Goal: Task Accomplishment & Management: Use online tool/utility

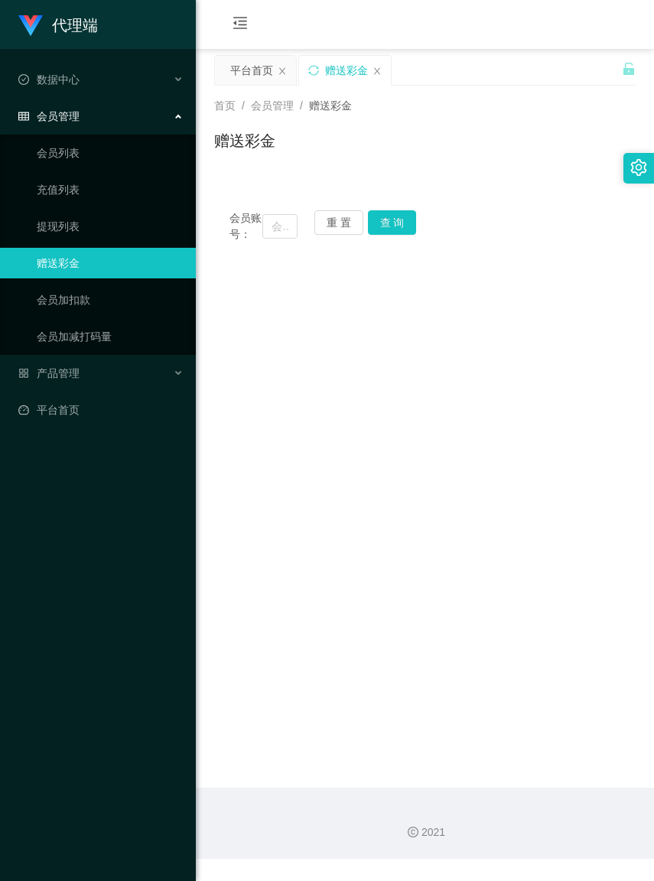
click at [388, 129] on div "赠送彩金" at bounding box center [424, 146] width 421 height 35
click at [352, 216] on button "重 置" at bounding box center [338, 222] width 49 height 24
click at [268, 234] on input "text" at bounding box center [279, 226] width 34 height 24
click at [268, 232] on input "text" at bounding box center [279, 226] width 34 height 24
paste input "未结算累计薪资：RM5 x 1"
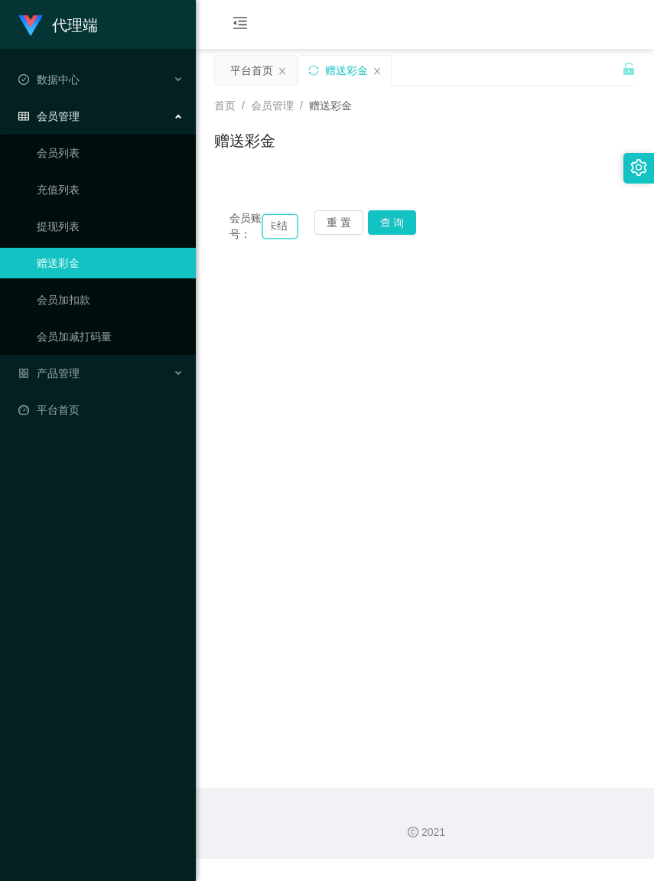
scroll to position [0, 5]
type input "未"
click at [333, 223] on button "重 置" at bounding box center [338, 222] width 49 height 24
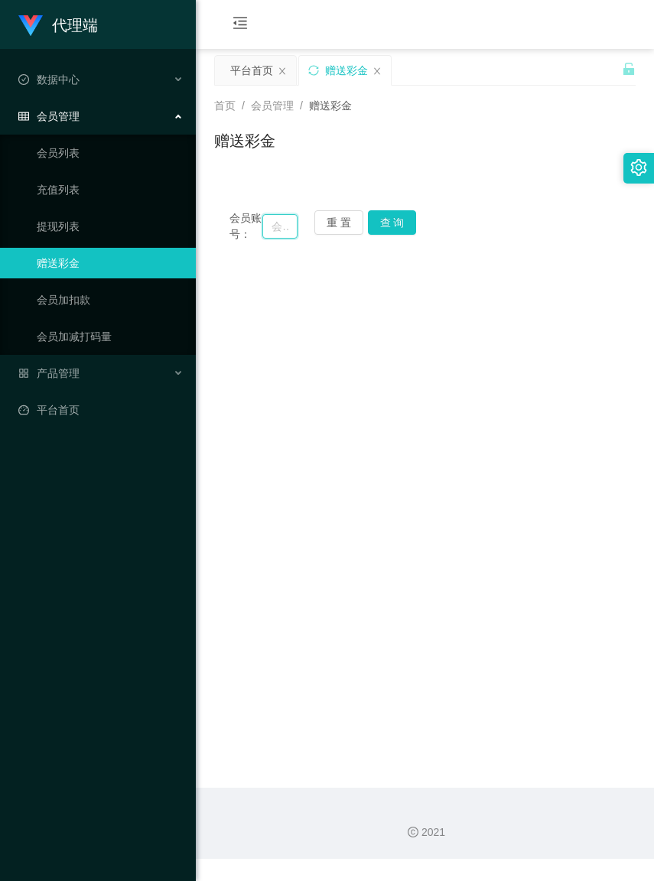
click at [265, 231] on input "text" at bounding box center [279, 226] width 34 height 24
paste input "Iwjjwjj"
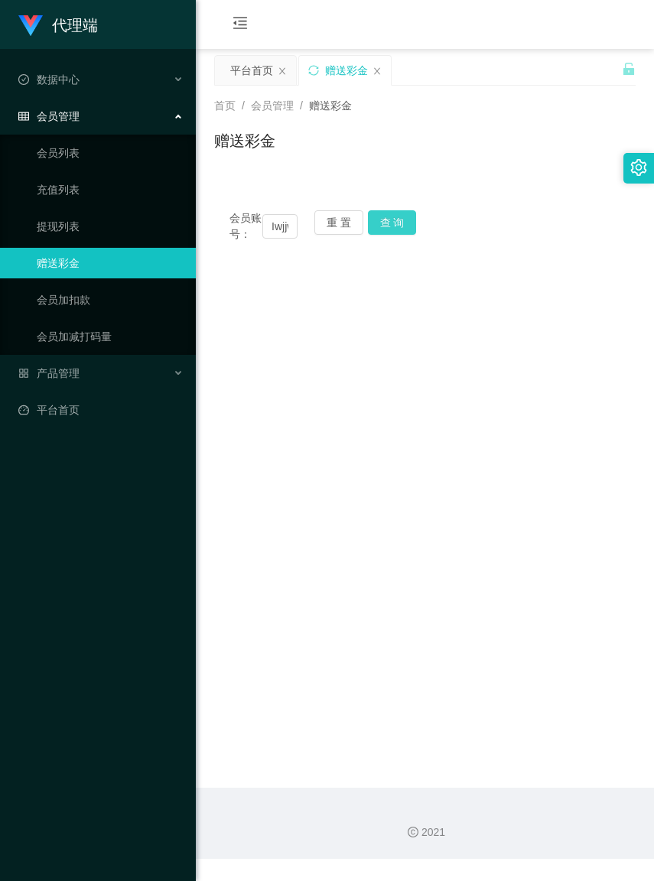
click at [399, 216] on button "查 询" at bounding box center [392, 222] width 49 height 24
click at [285, 231] on input "Iwjjwjj" at bounding box center [279, 226] width 34 height 24
type input "jwjj"
click at [350, 219] on button "重 置" at bounding box center [338, 222] width 49 height 24
click at [333, 223] on button "重 置" at bounding box center [338, 222] width 49 height 24
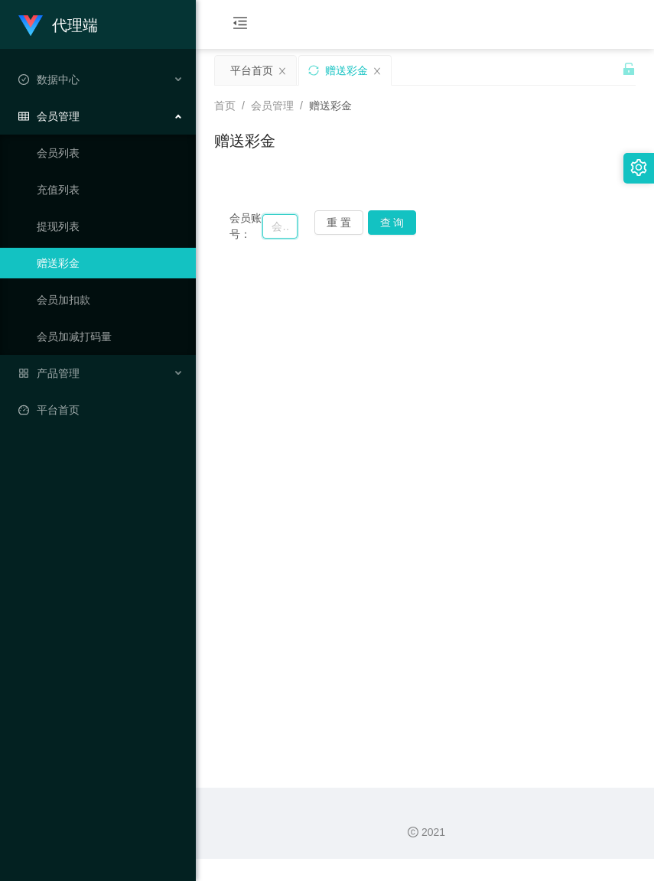
click at [265, 232] on input "text" at bounding box center [279, 226] width 34 height 24
paste input "Iwjjwjj"
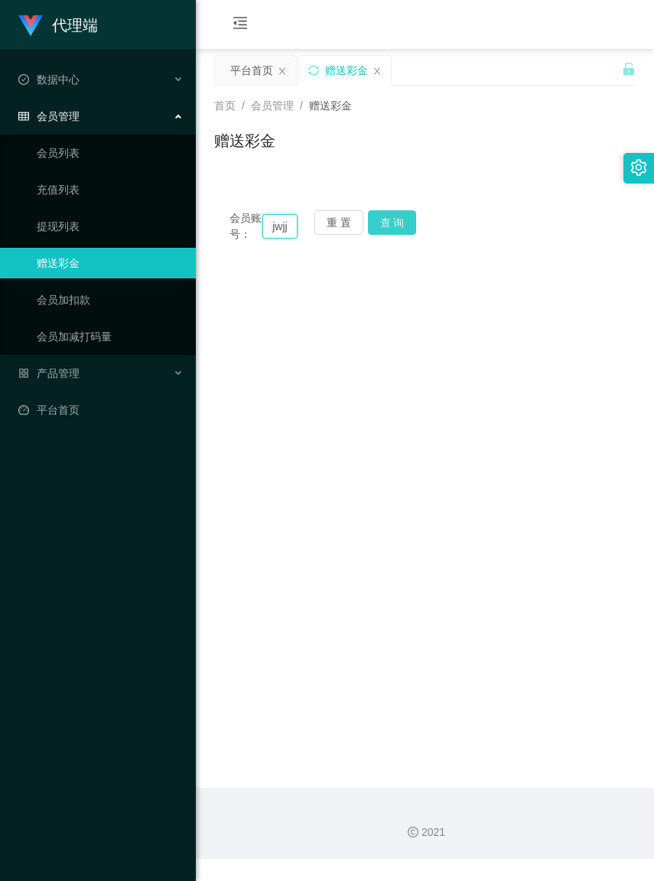
type input "Iwjjwjj"
click at [391, 228] on button "查 询" at bounding box center [392, 222] width 49 height 24
click at [394, 226] on button "查 询" at bounding box center [392, 222] width 49 height 24
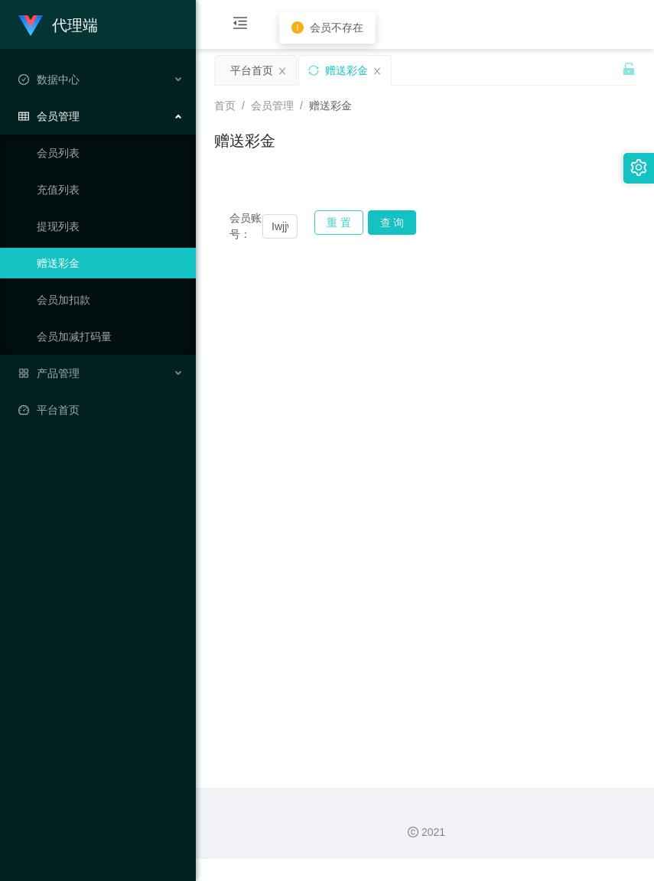
click at [335, 224] on button "重 置" at bounding box center [338, 222] width 49 height 24
drag, startPoint x: 335, startPoint y: 224, endPoint x: 321, endPoint y: 224, distance: 13.8
click at [335, 224] on button "重 置" at bounding box center [338, 222] width 49 height 24
click at [268, 231] on input "text" at bounding box center [279, 226] width 34 height 24
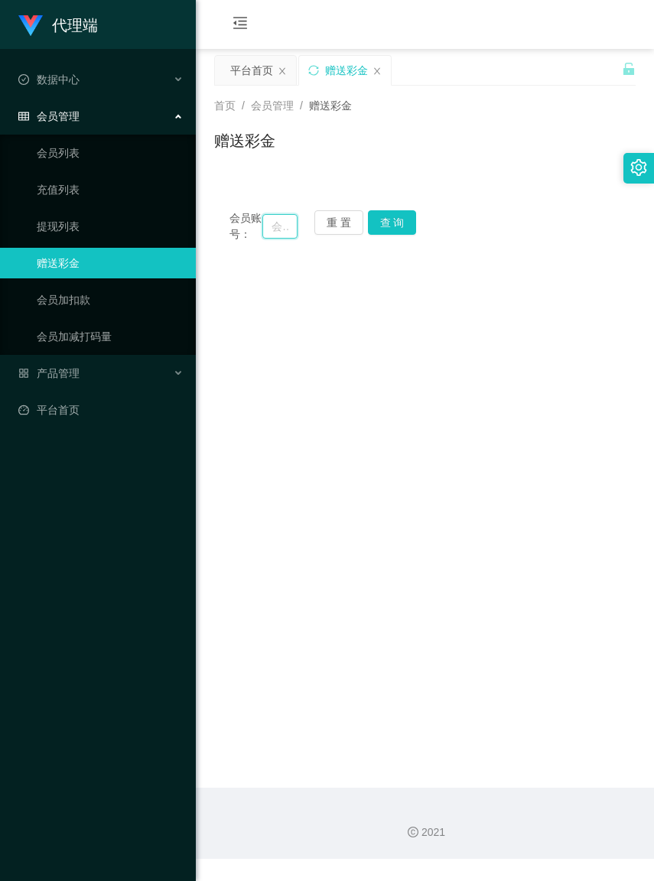
click at [268, 231] on input "text" at bounding box center [279, 226] width 34 height 24
paste input "Iwjjwjj"
type input "Iwjjwjj"
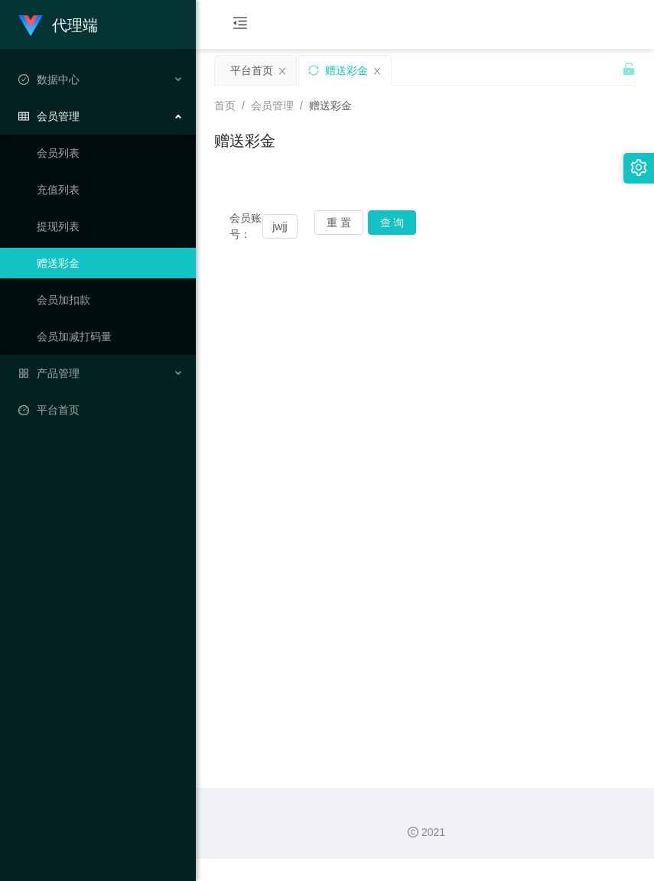
scroll to position [0, 0]
click at [394, 227] on button "查 询" at bounding box center [392, 222] width 49 height 24
click at [289, 232] on input "Iwjjwjj" at bounding box center [279, 226] width 34 height 24
click at [349, 223] on button "重 置" at bounding box center [338, 222] width 49 height 24
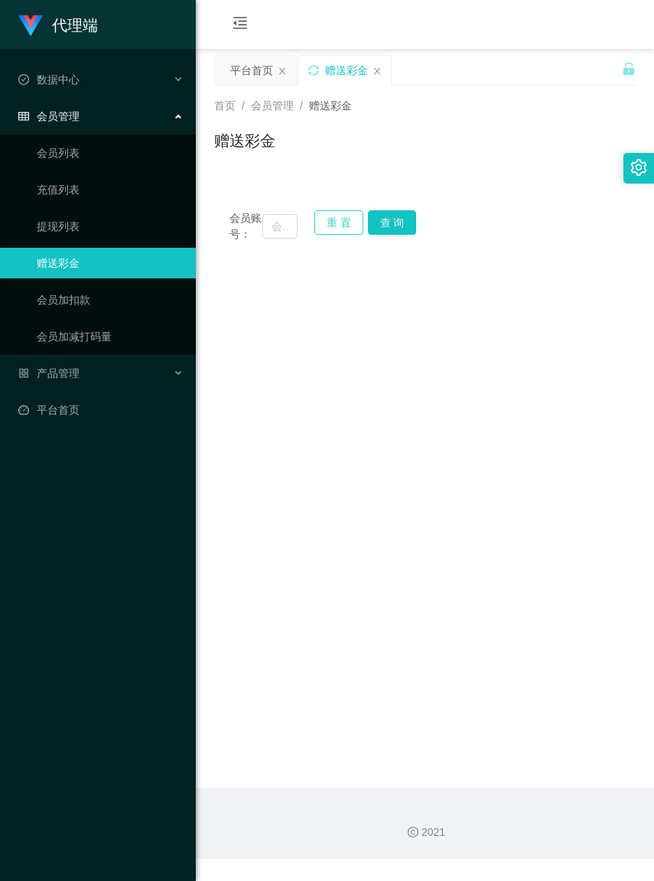
click at [349, 223] on button "重 置" at bounding box center [338, 222] width 49 height 24
click at [268, 230] on input "text" at bounding box center [279, 226] width 34 height 24
paste input "Iwjjwjj"
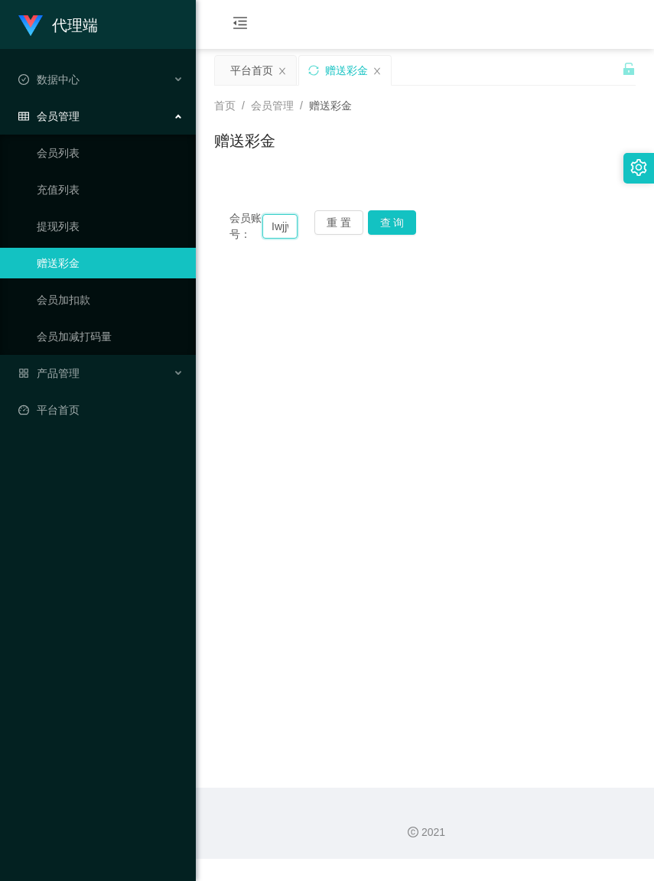
scroll to position [0, 16]
type input "Iwjjwjj"
click at [388, 231] on button "查 询" at bounding box center [392, 222] width 49 height 24
click at [334, 222] on button "重 置" at bounding box center [338, 222] width 49 height 24
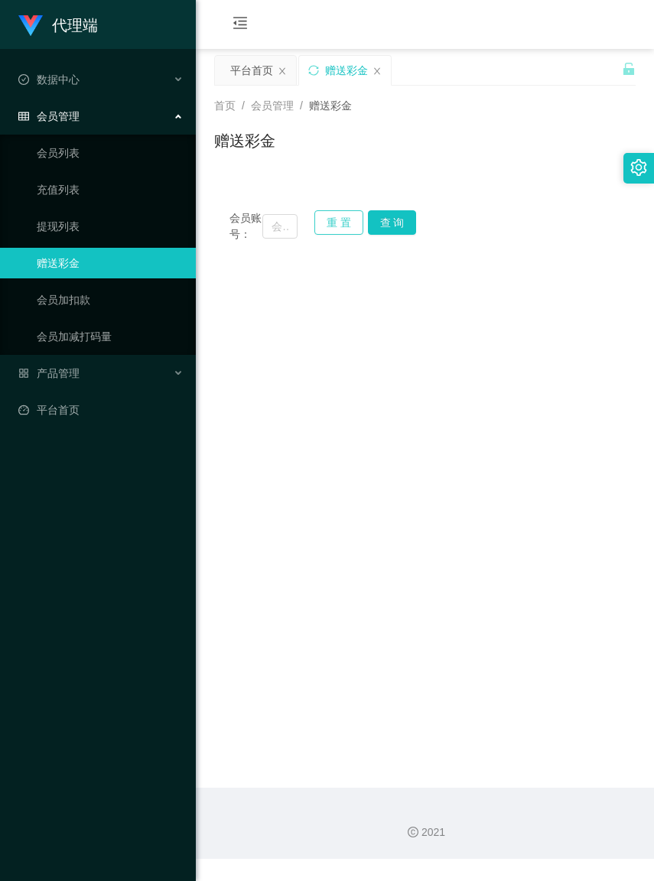
click at [329, 219] on button "重 置" at bounding box center [338, 222] width 49 height 24
click at [330, 219] on button "重 置" at bounding box center [338, 222] width 49 height 24
click at [266, 231] on input "text" at bounding box center [279, 226] width 34 height 24
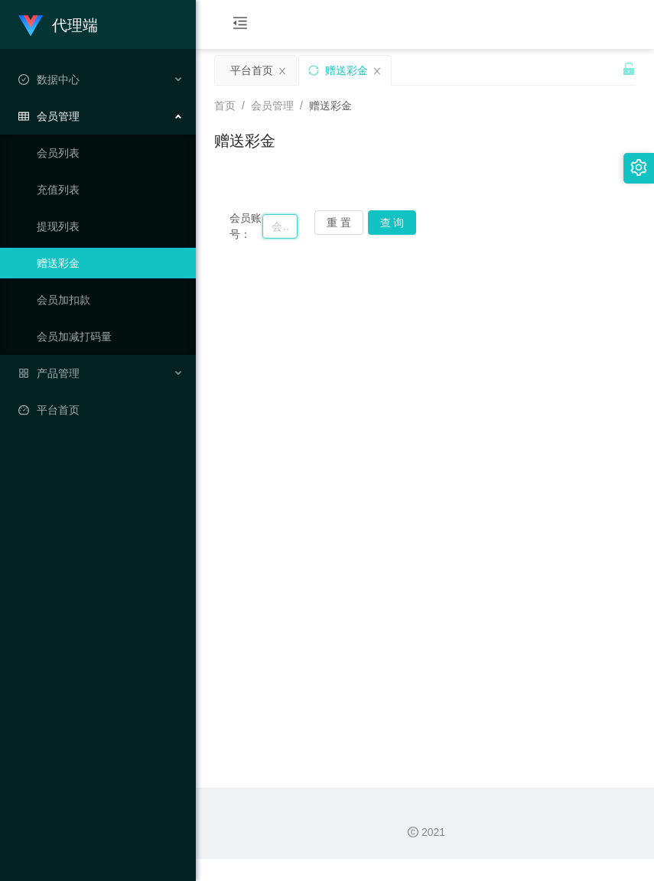
click at [266, 231] on input "text" at bounding box center [279, 226] width 34 height 24
paste input "Iwjjwj"
type input "Iwjjwj"
click at [395, 224] on button "查 询" at bounding box center [392, 222] width 49 height 24
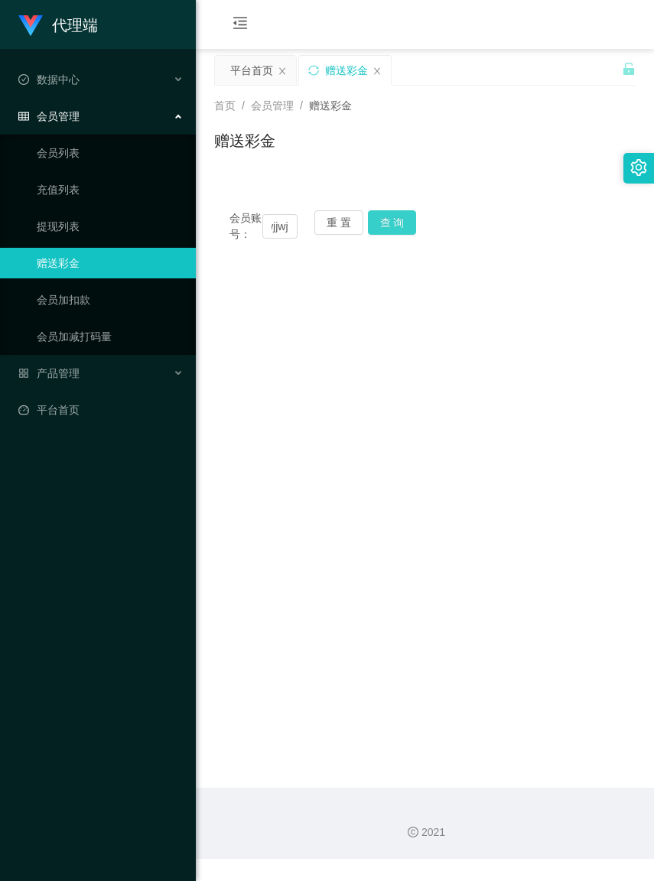
scroll to position [0, 0]
click at [392, 224] on button "查 询" at bounding box center [392, 222] width 49 height 24
click at [392, 224] on button "查 询" at bounding box center [401, 222] width 66 height 24
click at [392, 224] on button "查 询" at bounding box center [392, 222] width 49 height 24
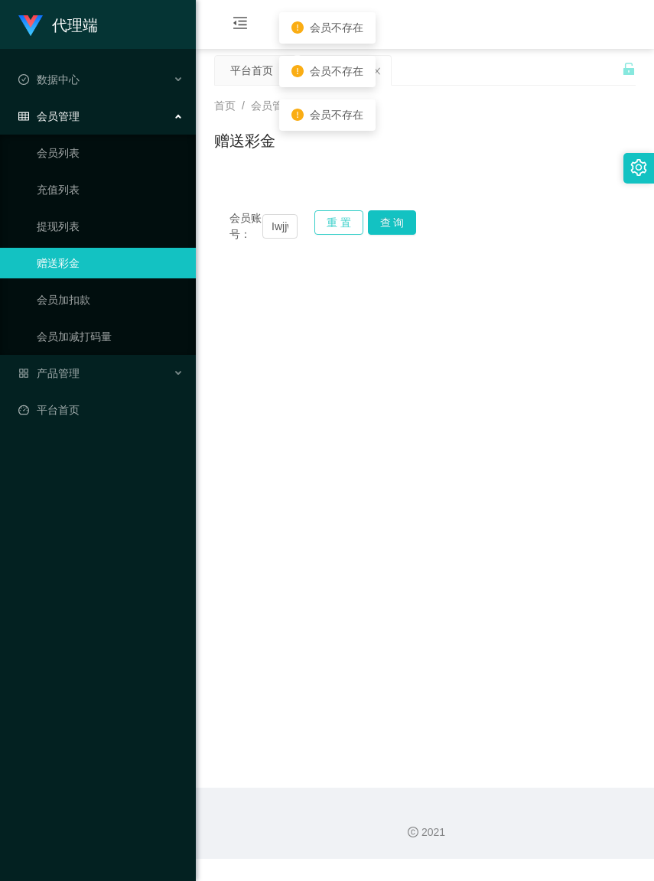
click at [327, 216] on button "重 置" at bounding box center [338, 222] width 49 height 24
click at [270, 231] on input "text" at bounding box center [279, 226] width 34 height 24
click at [265, 232] on input "text" at bounding box center [279, 226] width 34 height 24
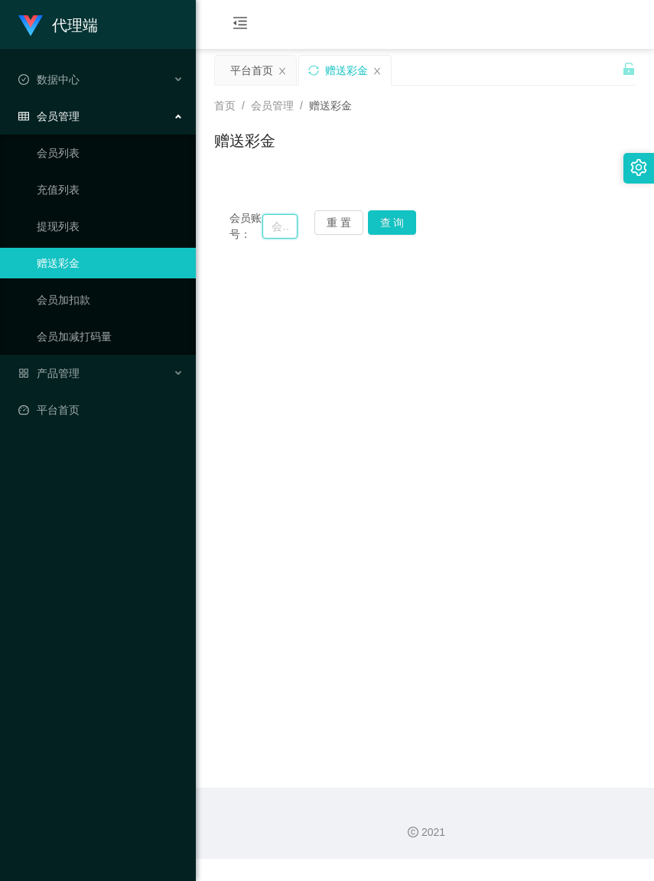
click at [265, 232] on input "text" at bounding box center [279, 226] width 34 height 24
paste input "Iwjjwj"
type input "Iwjjwj"
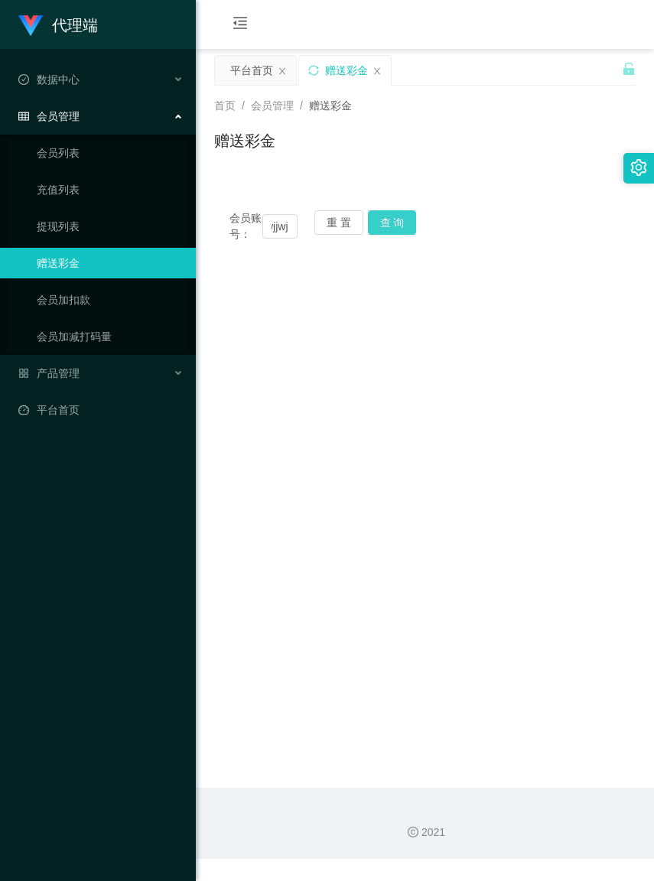
scroll to position [0, 0]
click at [385, 228] on button "查 询" at bounding box center [392, 222] width 49 height 24
click at [287, 232] on input "Iwjjwj" at bounding box center [279, 226] width 34 height 24
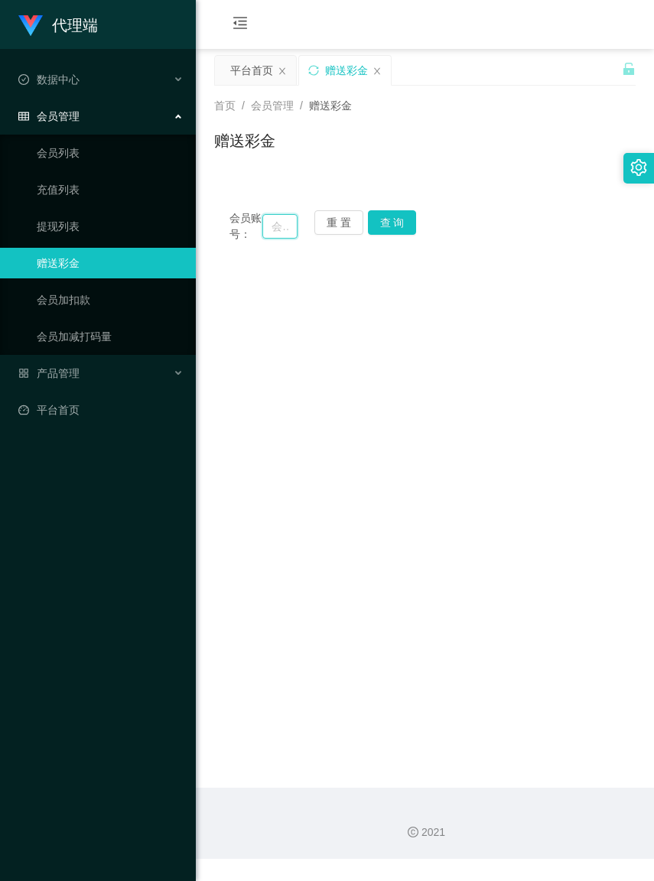
paste input "Iwjjwj"
type input "Iwjjwj"
click at [392, 228] on button "查 询" at bounding box center [392, 222] width 49 height 24
click at [287, 234] on input "Iwjjwj" at bounding box center [279, 226] width 34 height 24
click at [285, 234] on input "Iwjjwj" at bounding box center [279, 226] width 34 height 24
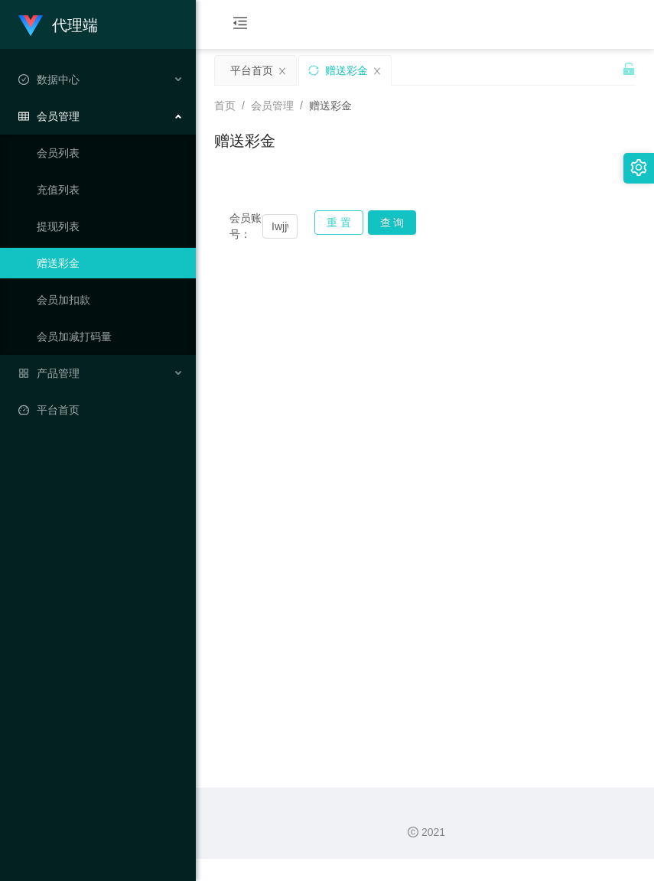
click at [330, 223] on button "重 置" at bounding box center [338, 222] width 49 height 24
click at [270, 232] on input "text" at bounding box center [279, 226] width 34 height 24
click at [270, 233] on input "text" at bounding box center [279, 226] width 34 height 24
click at [268, 232] on input "text" at bounding box center [279, 226] width 34 height 24
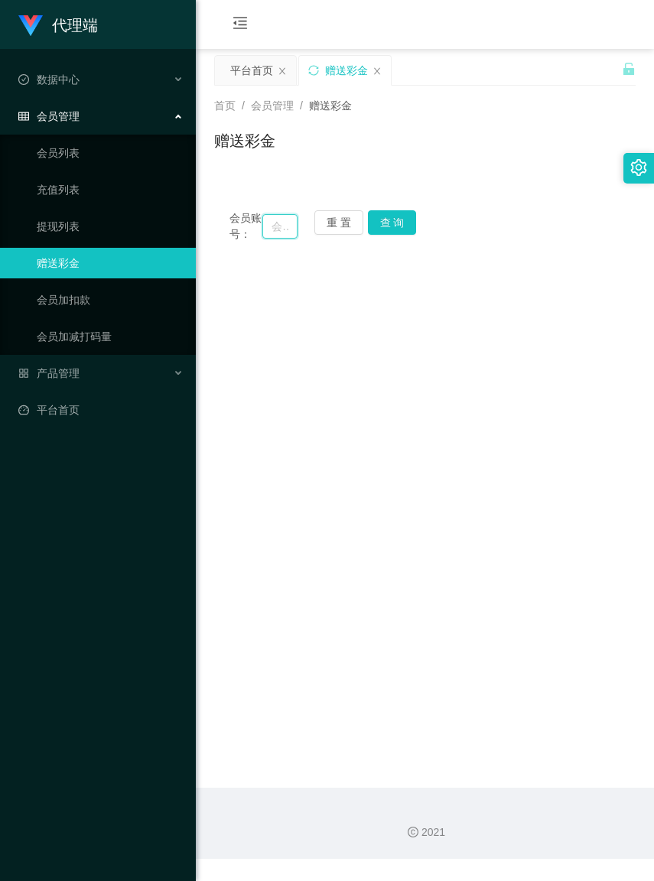
click at [268, 232] on input "text" at bounding box center [279, 226] width 34 height 24
paste input "Iwjjwj"
click at [383, 223] on button "查 询" at bounding box center [392, 222] width 49 height 24
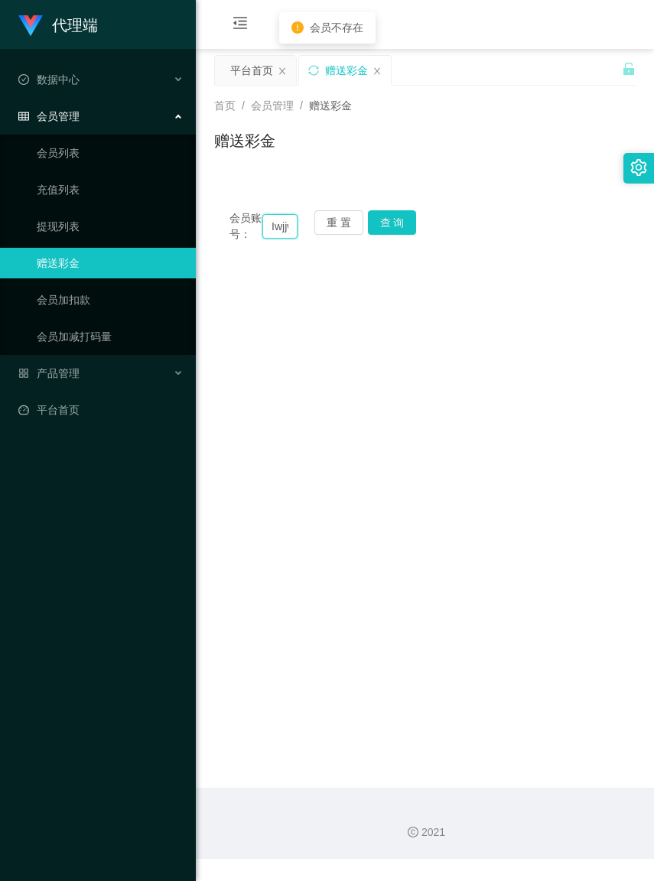
click at [285, 233] on input "Iwjjwj" at bounding box center [279, 226] width 34 height 24
type input "jwj"
click at [323, 226] on button "重 置" at bounding box center [338, 222] width 49 height 24
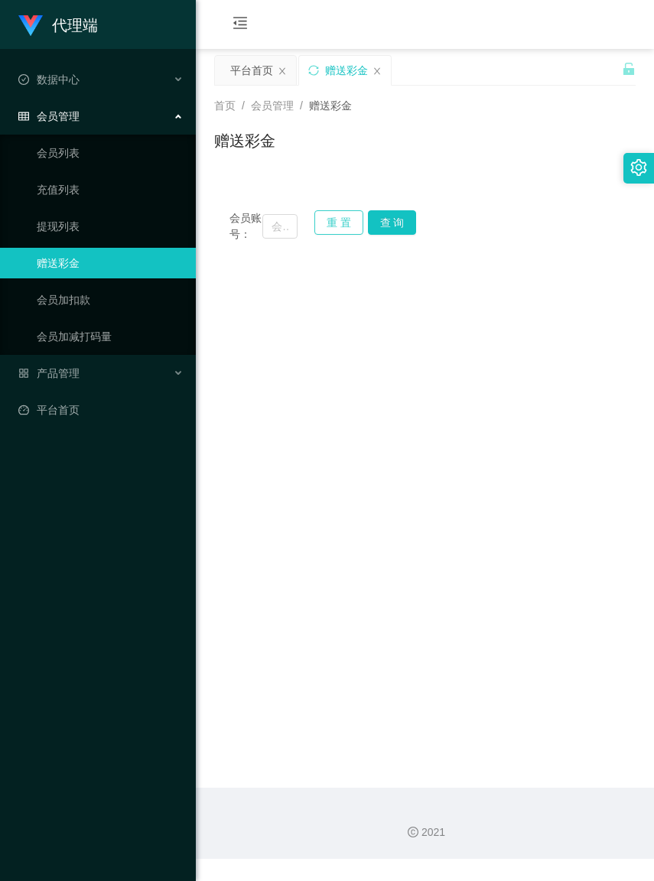
click at [323, 226] on button "重 置" at bounding box center [338, 222] width 49 height 24
click at [270, 233] on input "text" at bounding box center [279, 226] width 34 height 24
click at [262, 231] on input "text" at bounding box center [279, 226] width 34 height 24
click at [266, 231] on input "text" at bounding box center [279, 226] width 34 height 24
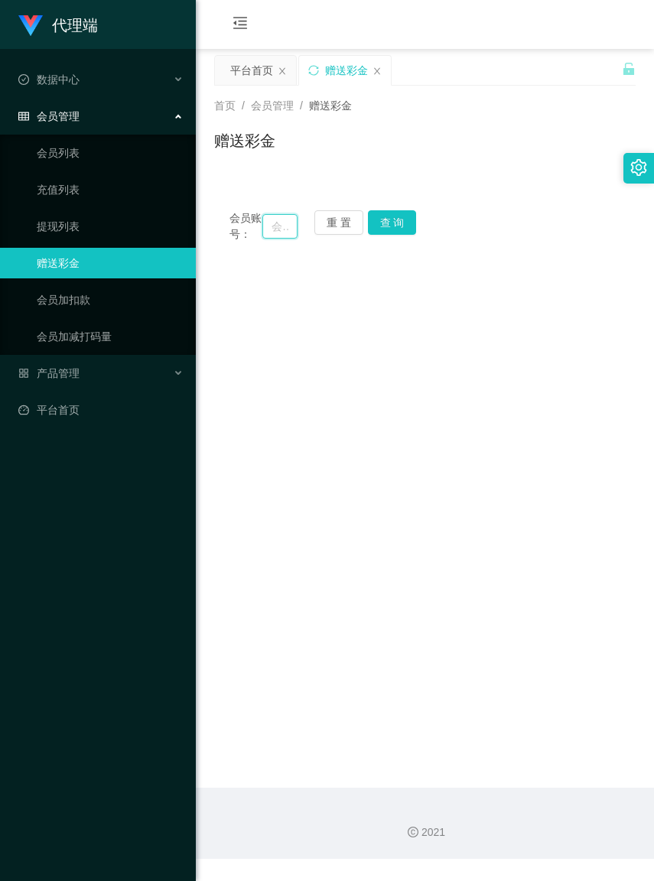
click at [268, 231] on input "text" at bounding box center [279, 226] width 34 height 24
click at [329, 227] on button "重 置" at bounding box center [338, 222] width 49 height 24
click at [266, 233] on input "text" at bounding box center [279, 226] width 34 height 24
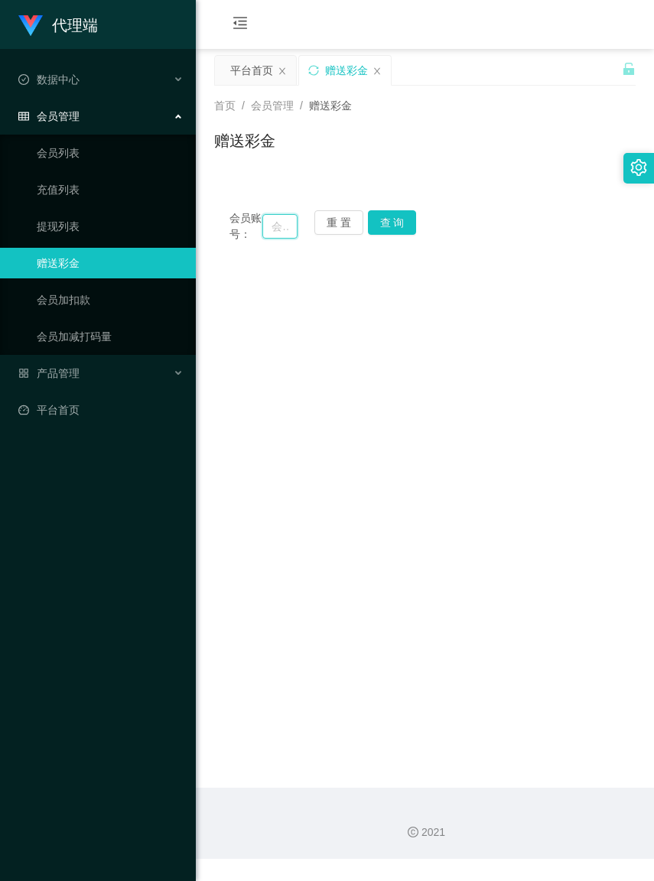
click at [264, 233] on input "text" at bounding box center [279, 226] width 34 height 24
paste input "Iwjjwjj"
type input "Iwjjwjj"
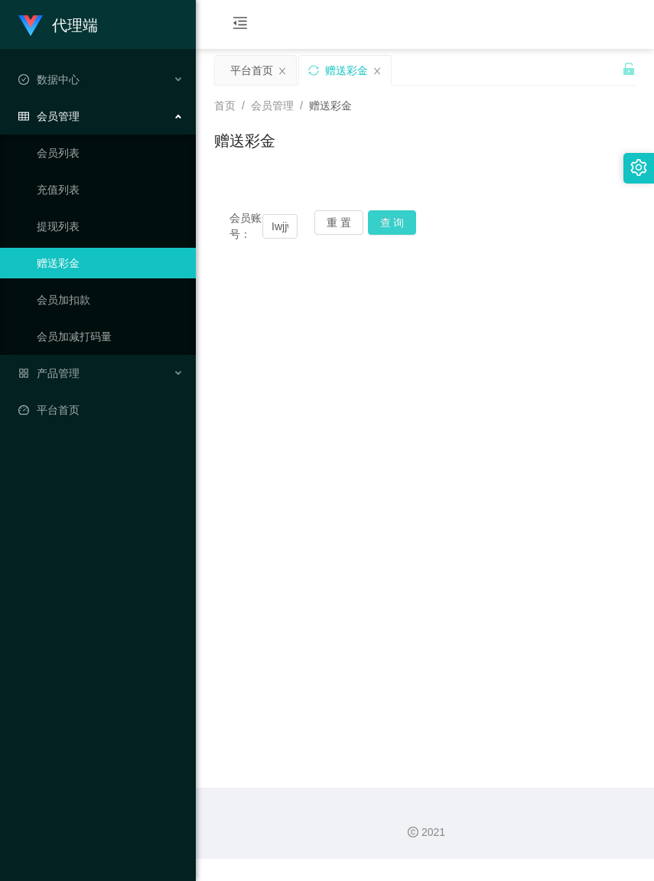
click at [398, 219] on button "查 询" at bounding box center [392, 222] width 49 height 24
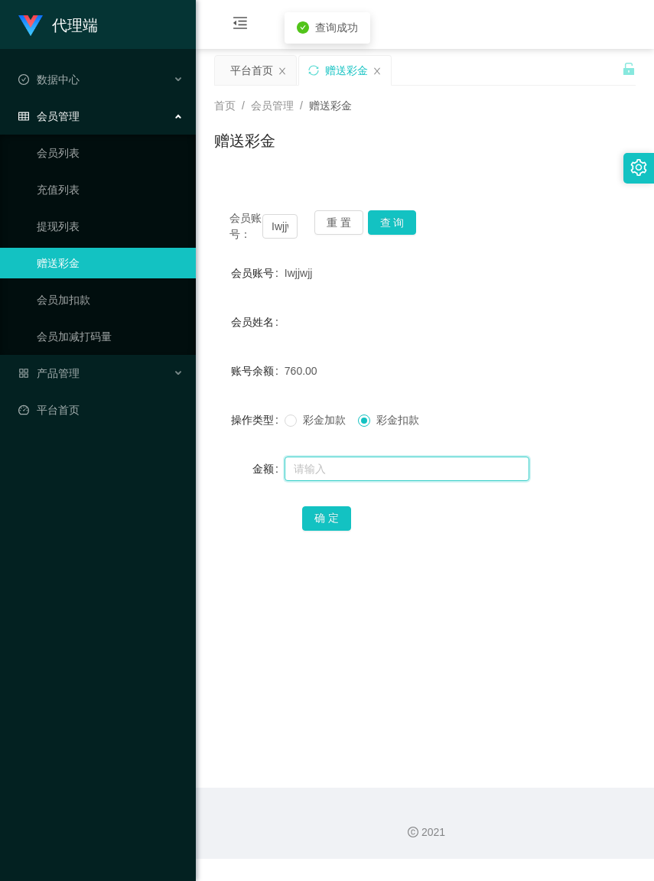
click at [356, 481] on input "text" at bounding box center [406, 468] width 245 height 24
click at [341, 474] on input "text" at bounding box center [406, 468] width 245 height 24
type input "260"
click at [326, 531] on button "确 定" at bounding box center [326, 518] width 49 height 24
